Goal: Task Accomplishment & Management: Use online tool/utility

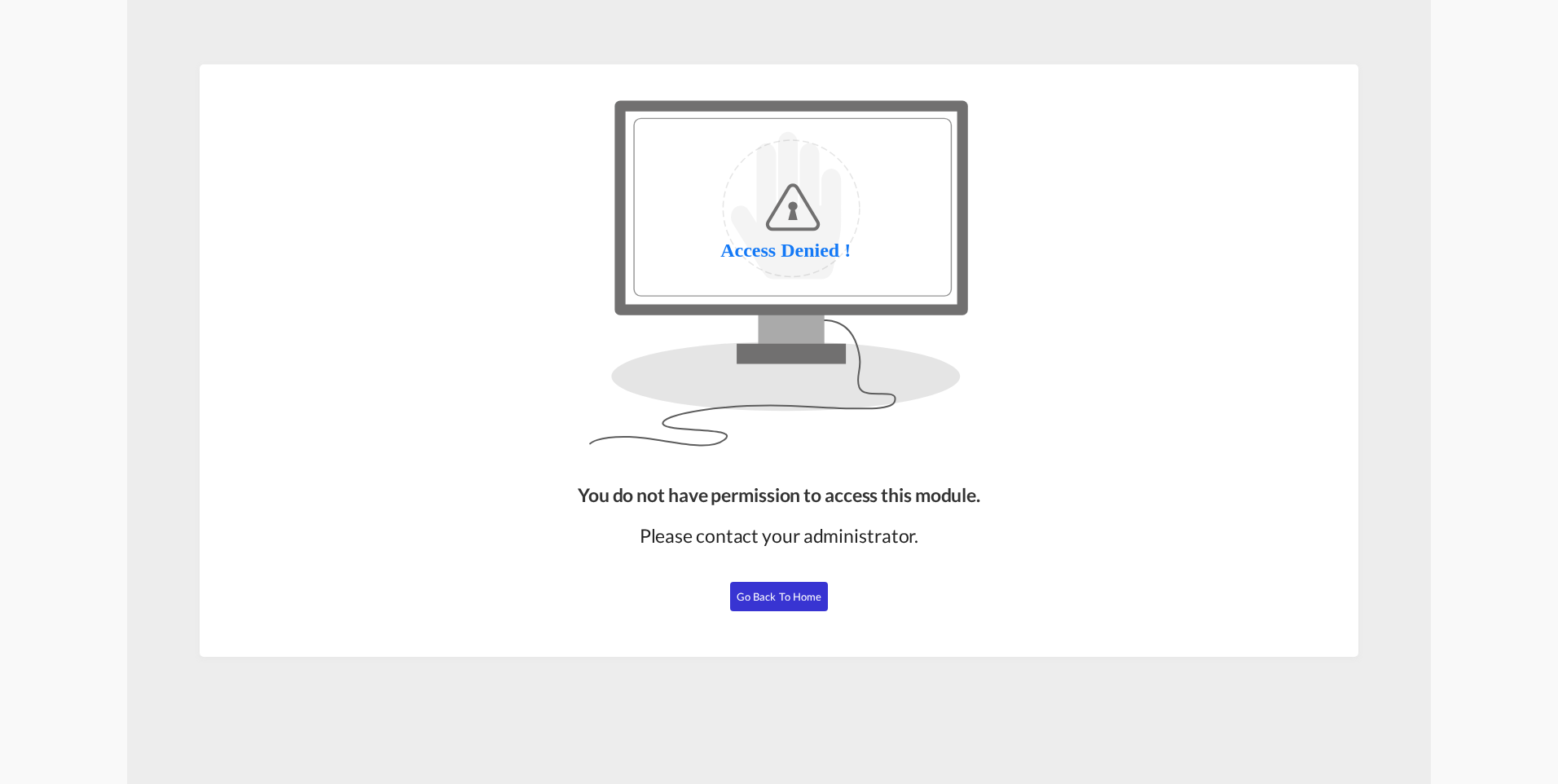
click at [803, 603] on button "Go Back to Home" at bounding box center [779, 597] width 98 height 30
